Goal: Information Seeking & Learning: Learn about a topic

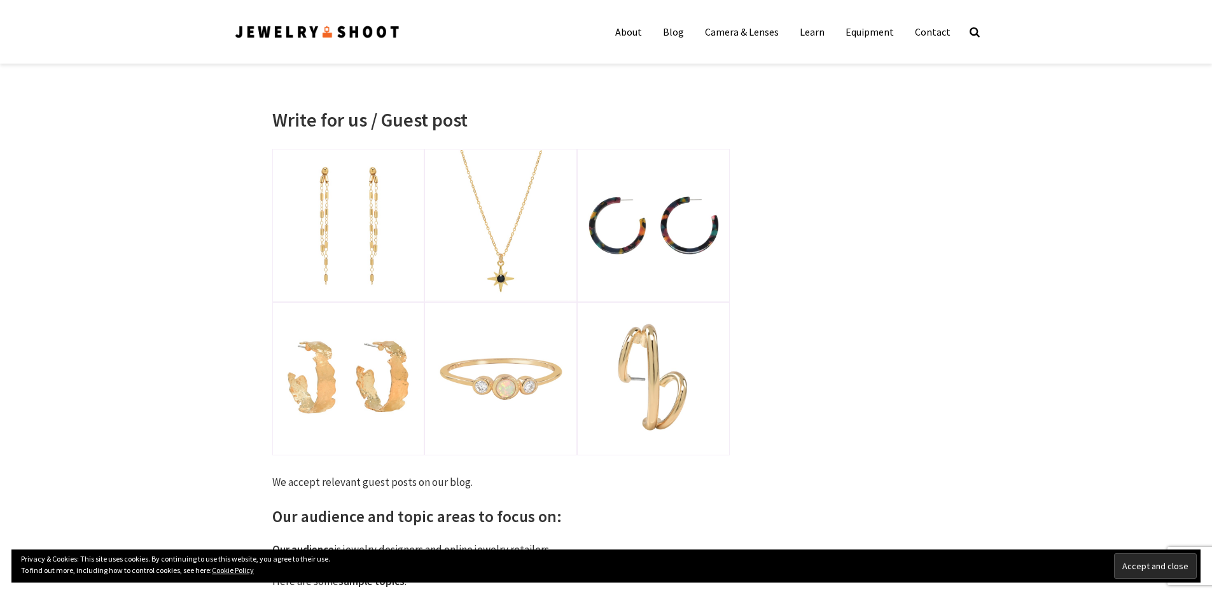
click at [291, 27] on img at bounding box center [317, 32] width 167 height 17
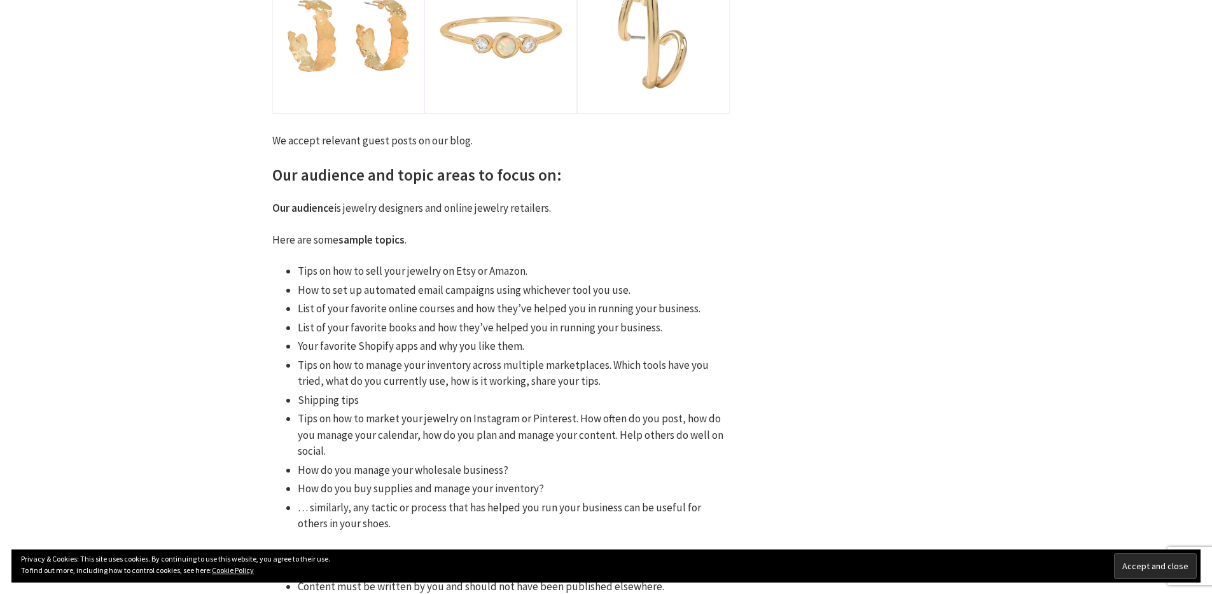
scroll to position [363, 0]
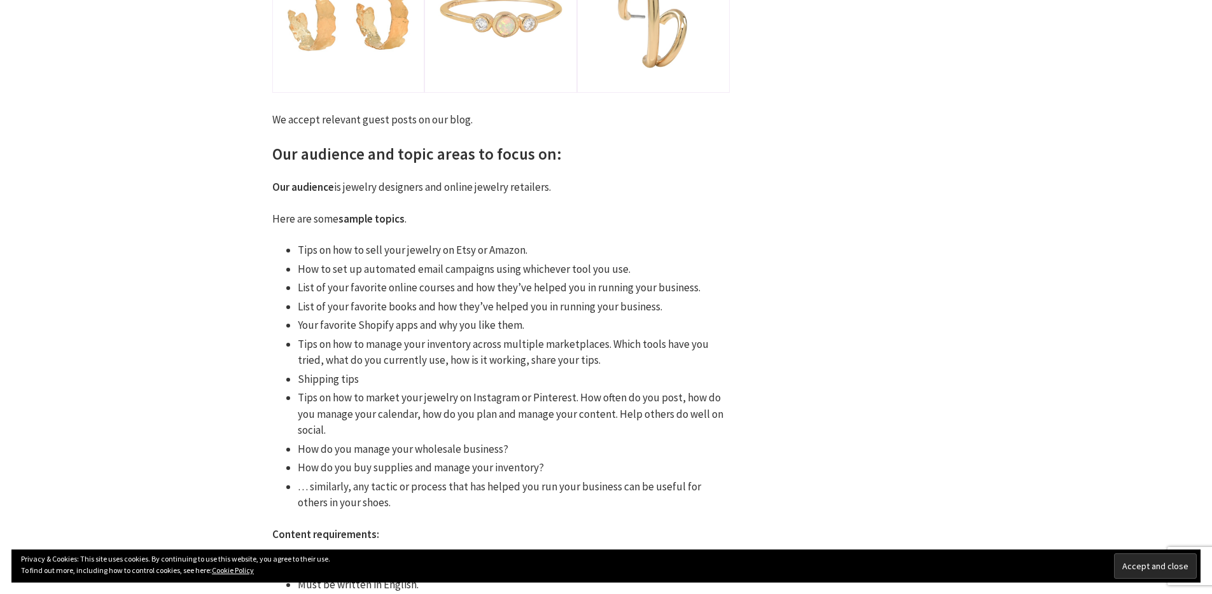
click at [545, 217] on p "Here are some sample topics ." at bounding box center [501, 219] width 458 height 17
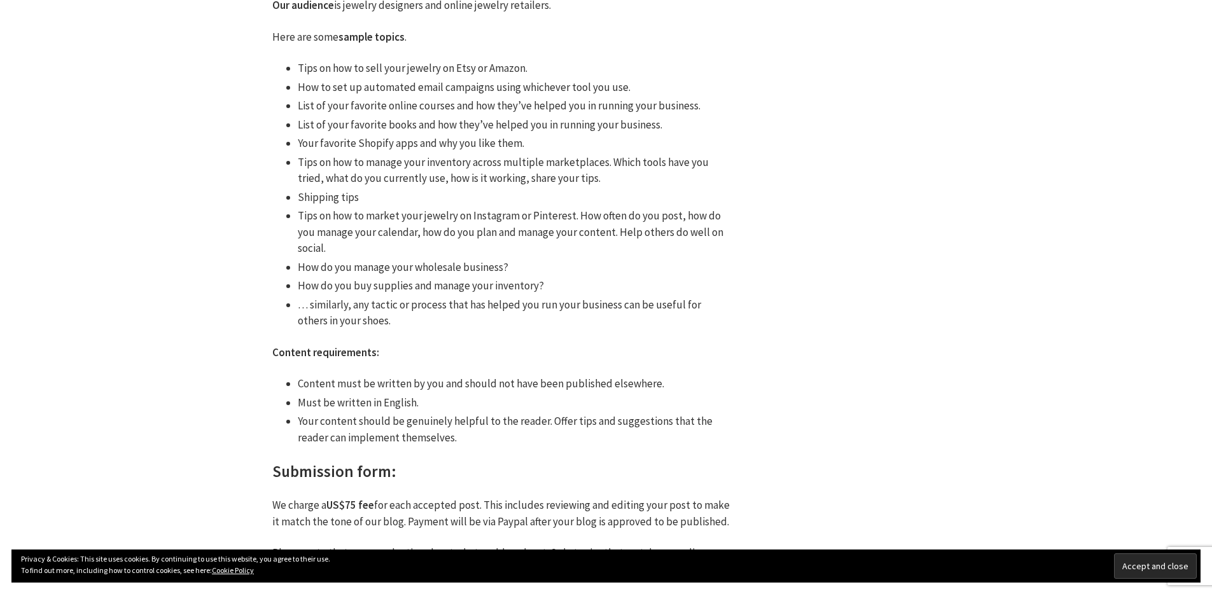
scroll to position [614, 0]
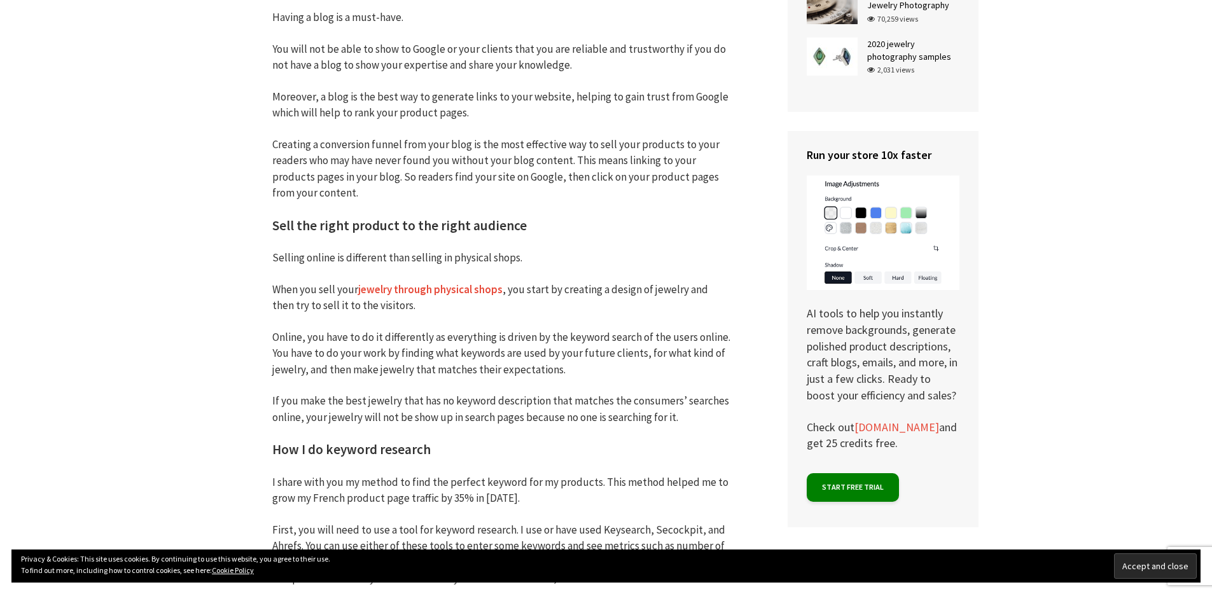
scroll to position [1526, 0]
